Goal: Navigation & Orientation: Find specific page/section

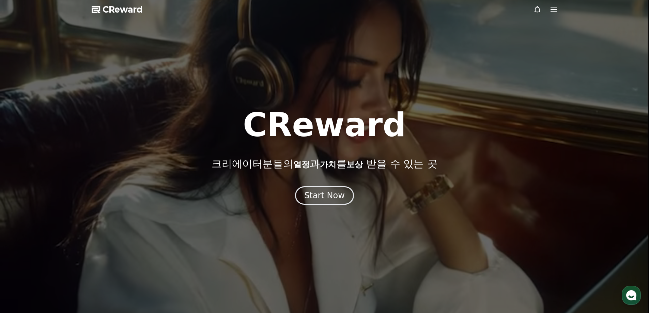
click at [556, 11] on icon at bounding box center [554, 9] width 8 height 8
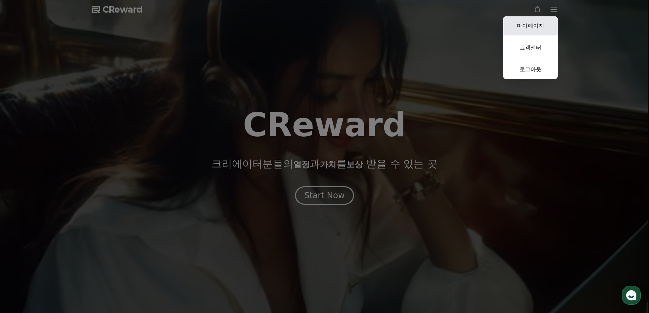
click at [542, 24] on link "마이페이지" at bounding box center [530, 25] width 55 height 19
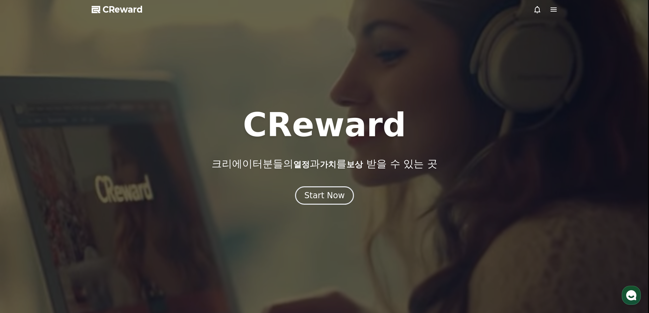
select select "**********"
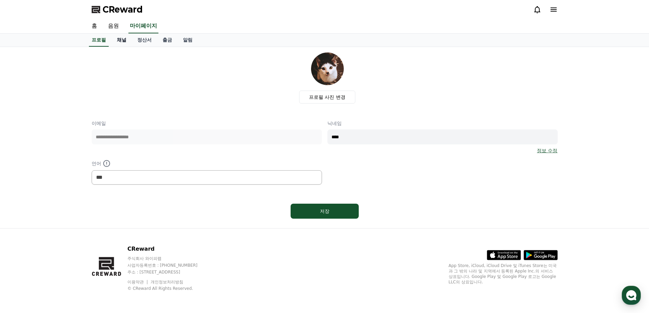
click at [124, 40] on link "채널" at bounding box center [121, 40] width 20 height 13
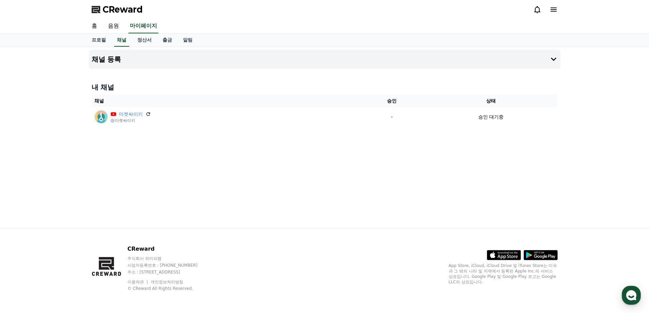
click at [257, 172] on div "채널 등록 내 채널 채널 승인 상태 마켓싸이키 @마켓싸이키 - 승인 대기중" at bounding box center [324, 137] width 477 height 181
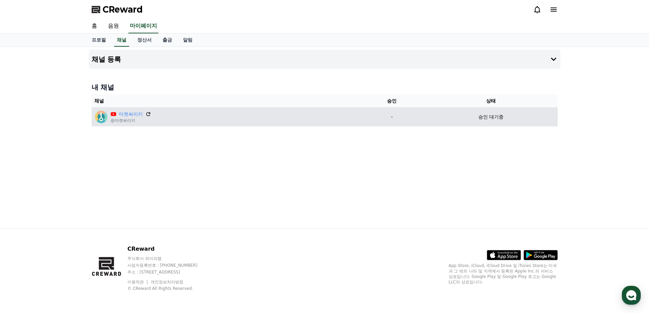
click at [150, 114] on icon at bounding box center [148, 114] width 6 height 6
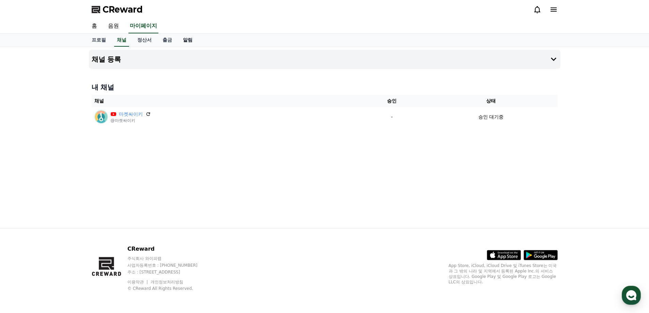
click at [188, 41] on link "알림" at bounding box center [188, 40] width 20 height 13
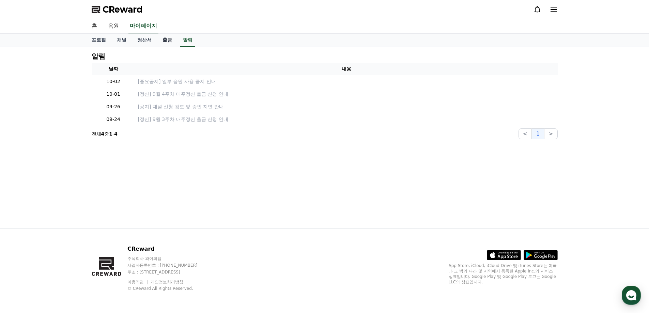
click at [170, 41] on link "출금" at bounding box center [167, 40] width 20 height 13
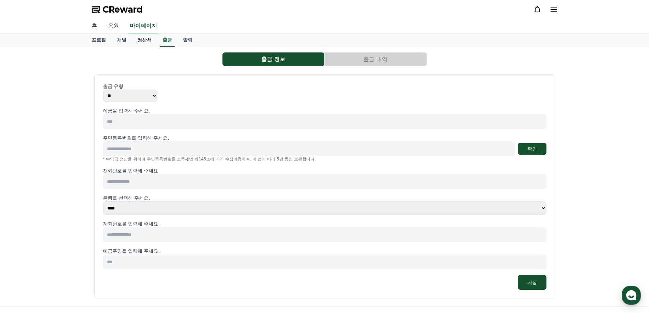
click at [135, 41] on link "정산서" at bounding box center [144, 40] width 25 height 13
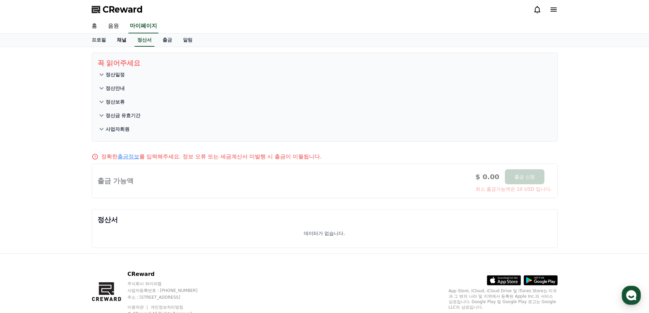
click at [127, 41] on link "채널" at bounding box center [121, 40] width 20 height 13
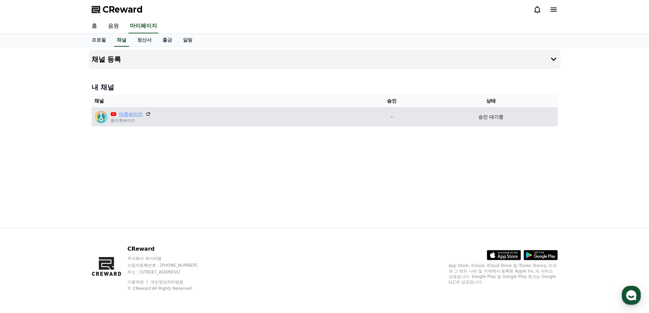
click at [133, 116] on link "마켓싸이키" at bounding box center [131, 114] width 24 height 7
